Goal: Communication & Community: Answer question/provide support

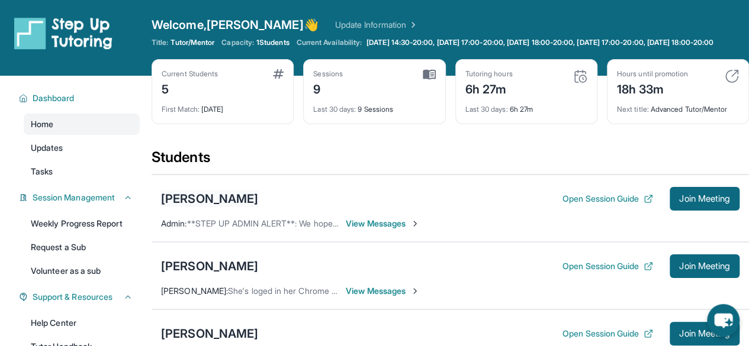
click at [258, 203] on div "[PERSON_NAME]" at bounding box center [209, 199] width 97 height 17
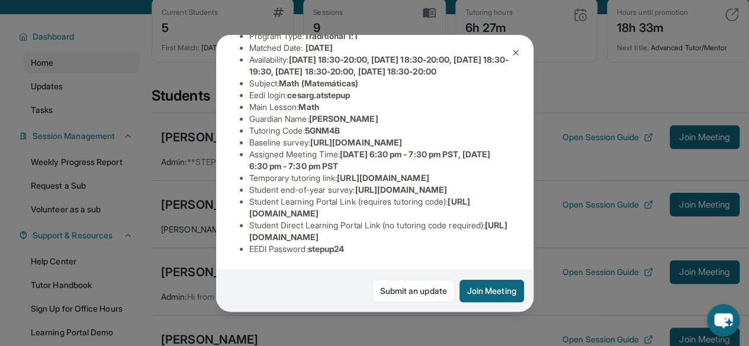
scroll to position [62, 0]
drag, startPoint x: 249, startPoint y: 224, endPoint x: 526, endPoint y: 225, distance: 277.0
click at [526, 225] on div "[PERSON_NAME] Guardian: [PERSON_NAME] Student Information [URL][DOMAIN_NAME] Pr…" at bounding box center [374, 173] width 317 height 277
copy span "[URL][DOMAIN_NAME]"
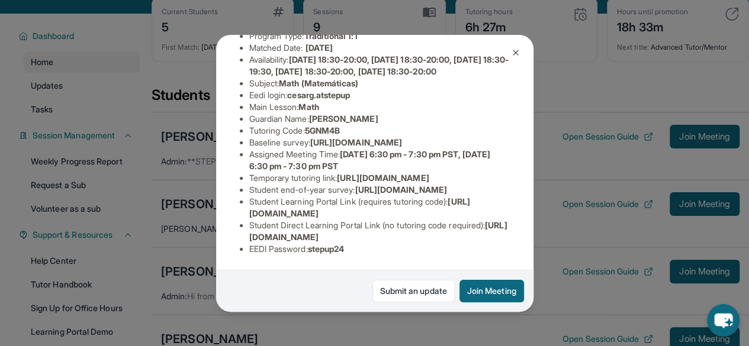
click at [514, 55] on img at bounding box center [515, 52] width 9 height 9
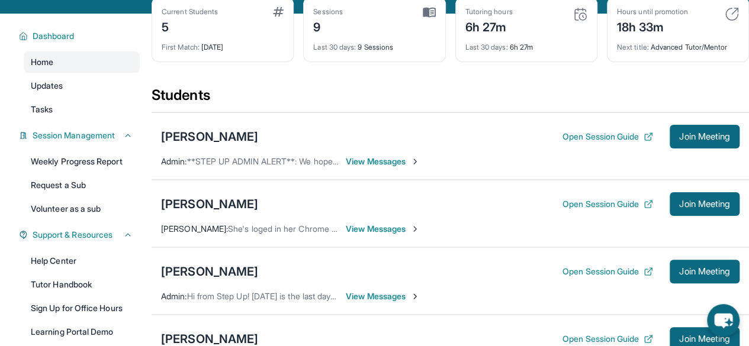
click at [372, 167] on span "View Messages" at bounding box center [383, 162] width 74 height 12
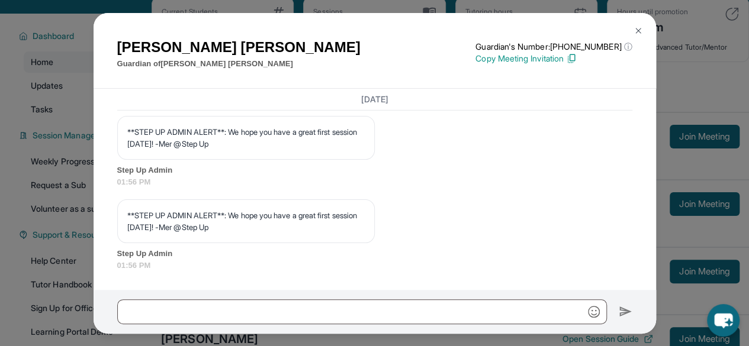
scroll to position [1869, 0]
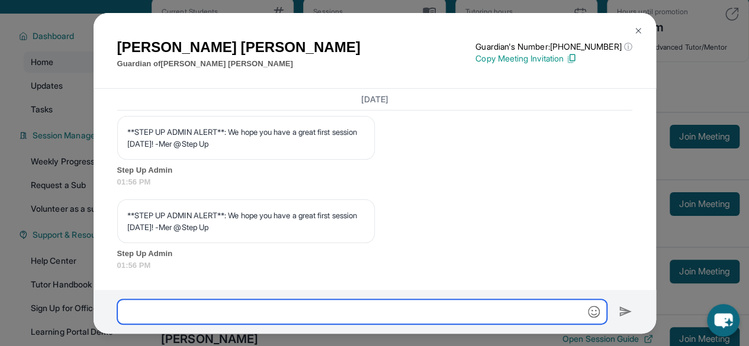
click at [274, 318] on input "text" at bounding box center [361, 311] width 489 height 25
paste input "**********"
type input "**********"
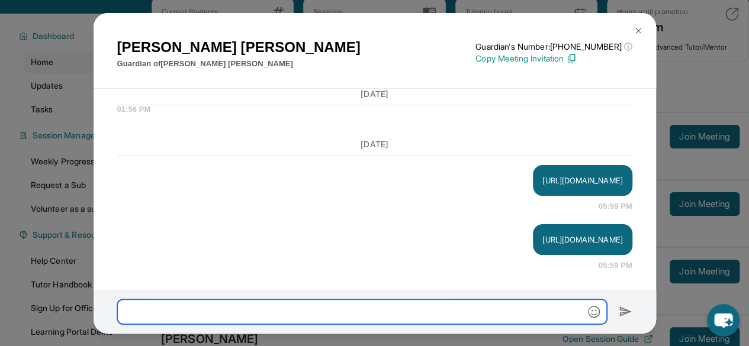
scroll to position [2024, 0]
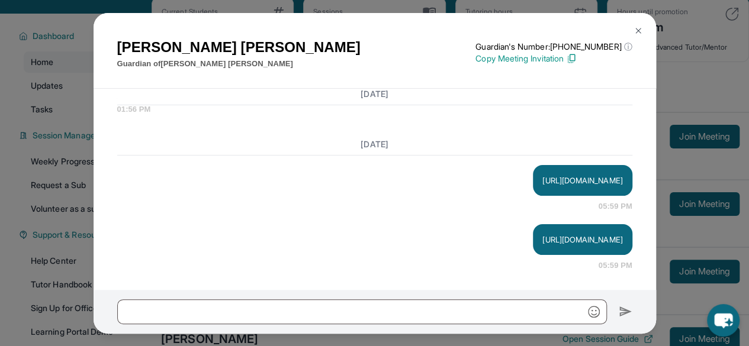
click at [676, 44] on div "[PERSON_NAME] Guardian of [PERSON_NAME] Guardian's Number: [PHONE_NUMBER] ⓘ Thi…" at bounding box center [374, 173] width 749 height 346
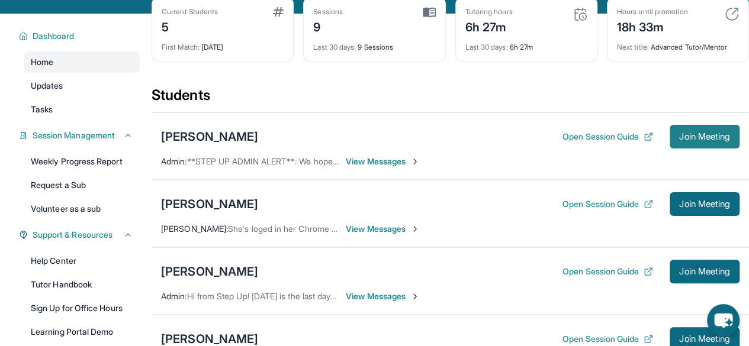
click at [679, 140] on span "Join Meeting" at bounding box center [704, 136] width 51 height 7
